Goal: Check status

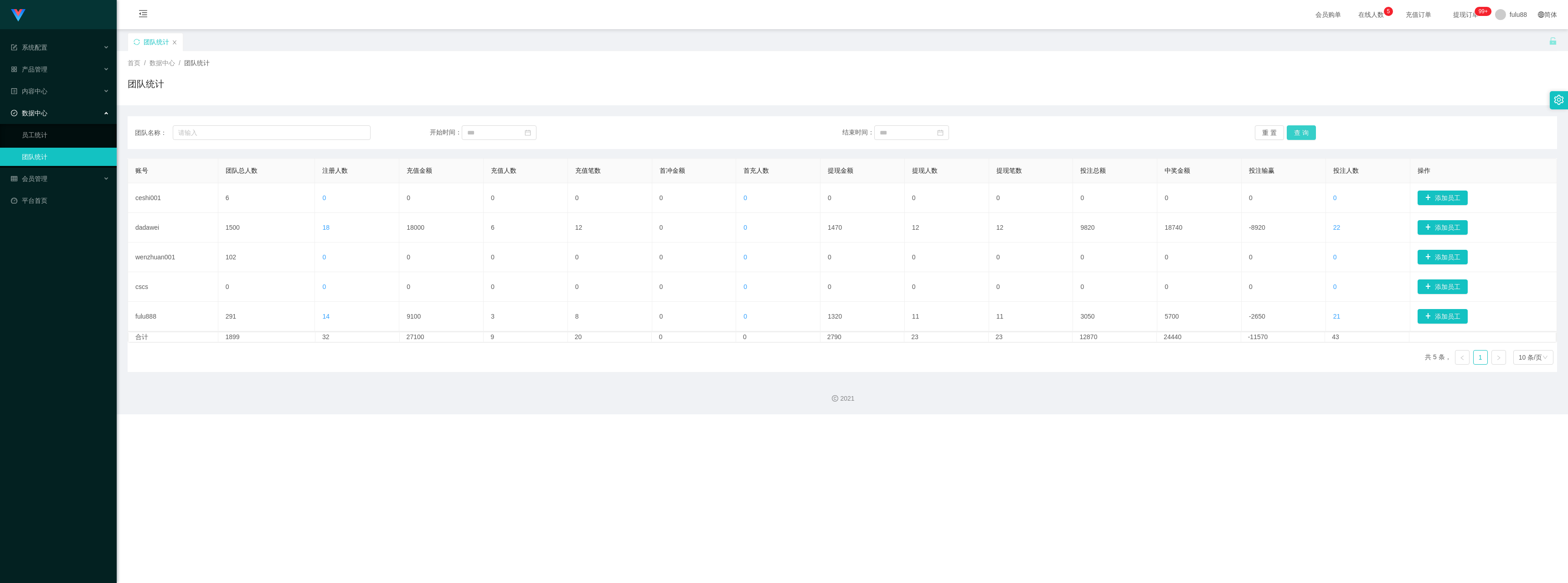
click at [323, 131] on button "查 询" at bounding box center [1301, 133] width 29 height 15
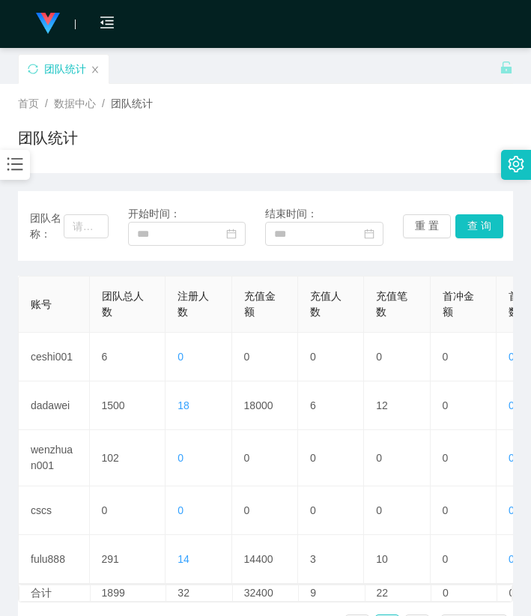
drag, startPoint x: 346, startPoint y: 146, endPoint x: 410, endPoint y: 76, distance: 95.4
click at [345, 145] on div "团队统计" at bounding box center [265, 144] width 495 height 34
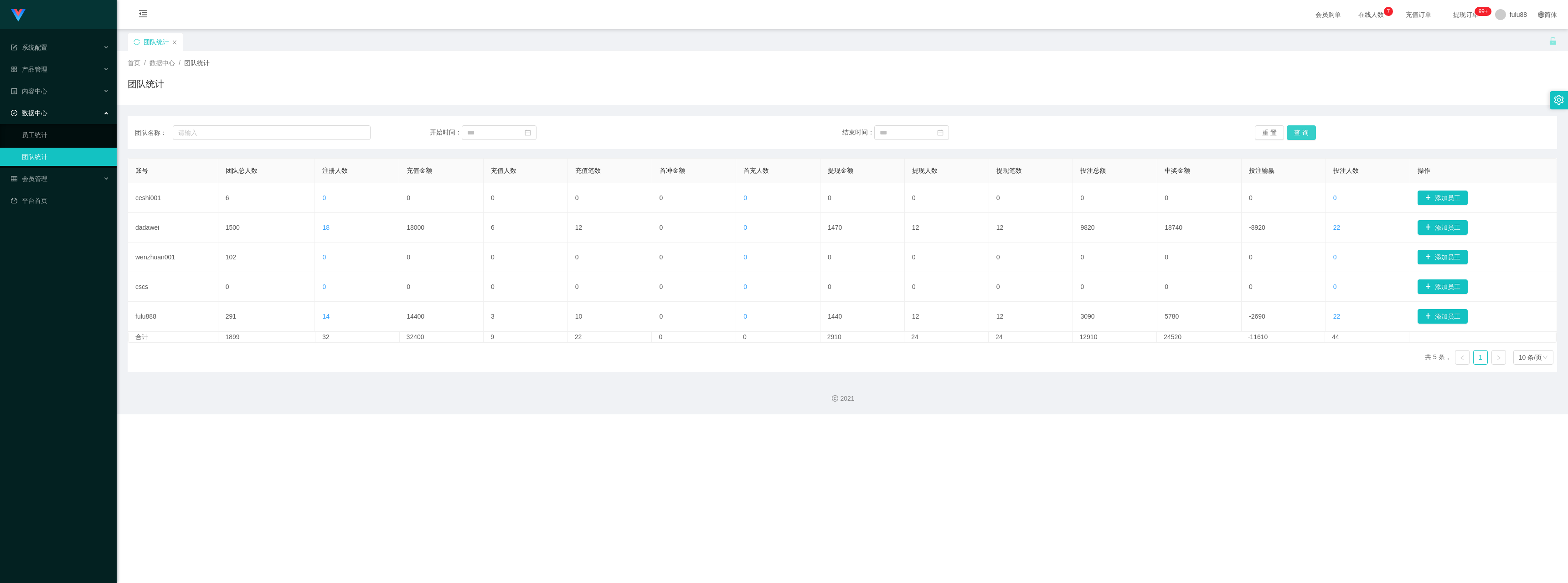
click at [323, 134] on button "查 询" at bounding box center [1301, 133] width 29 height 15
click at [323, 137] on button "查 询" at bounding box center [1301, 133] width 29 height 15
